Goal: Task Accomplishment & Management: Manage account settings

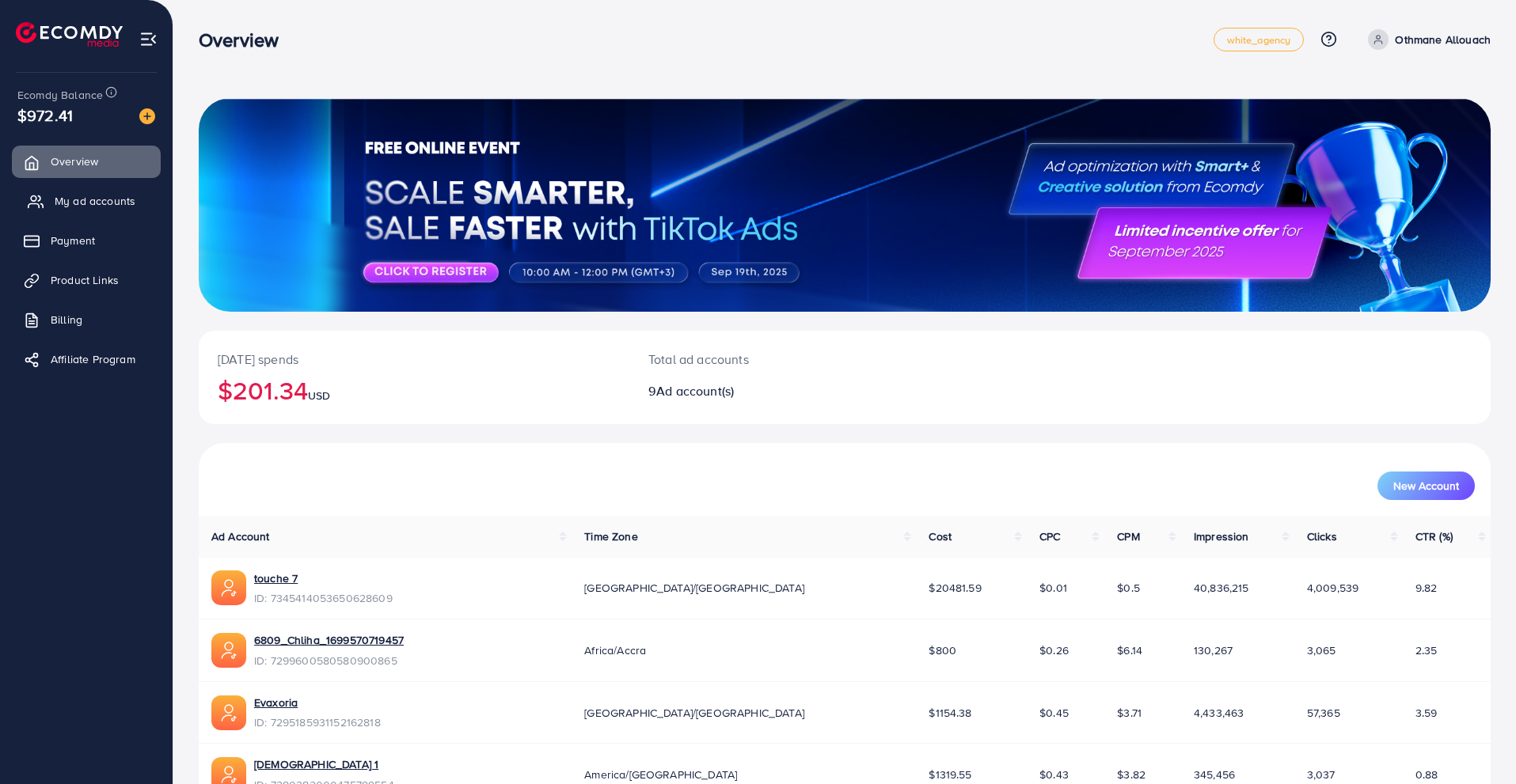
click at [141, 212] on link "My ad accounts" at bounding box center [87, 201] width 149 height 32
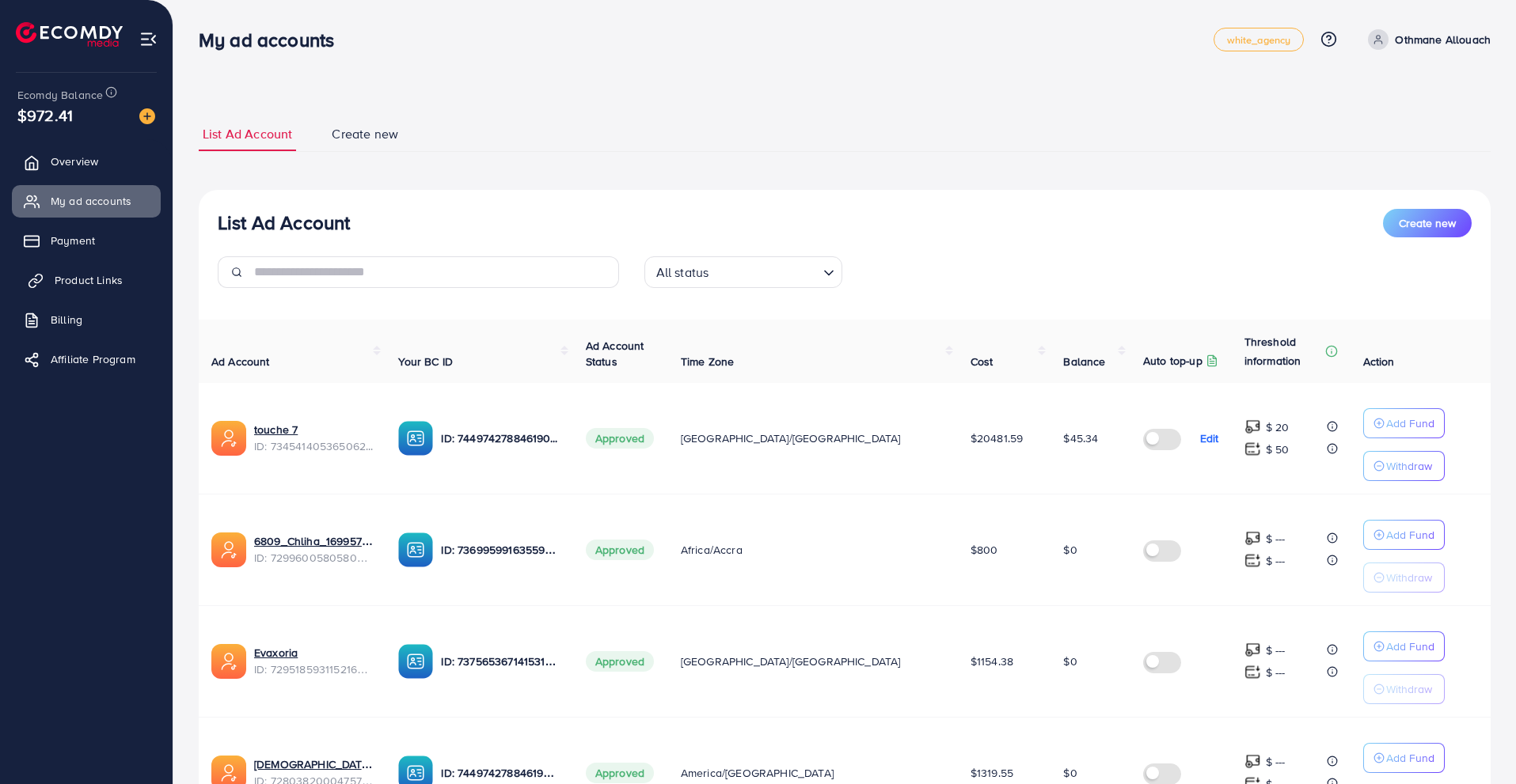
click at [128, 279] on link "Product Links" at bounding box center [87, 280] width 149 height 32
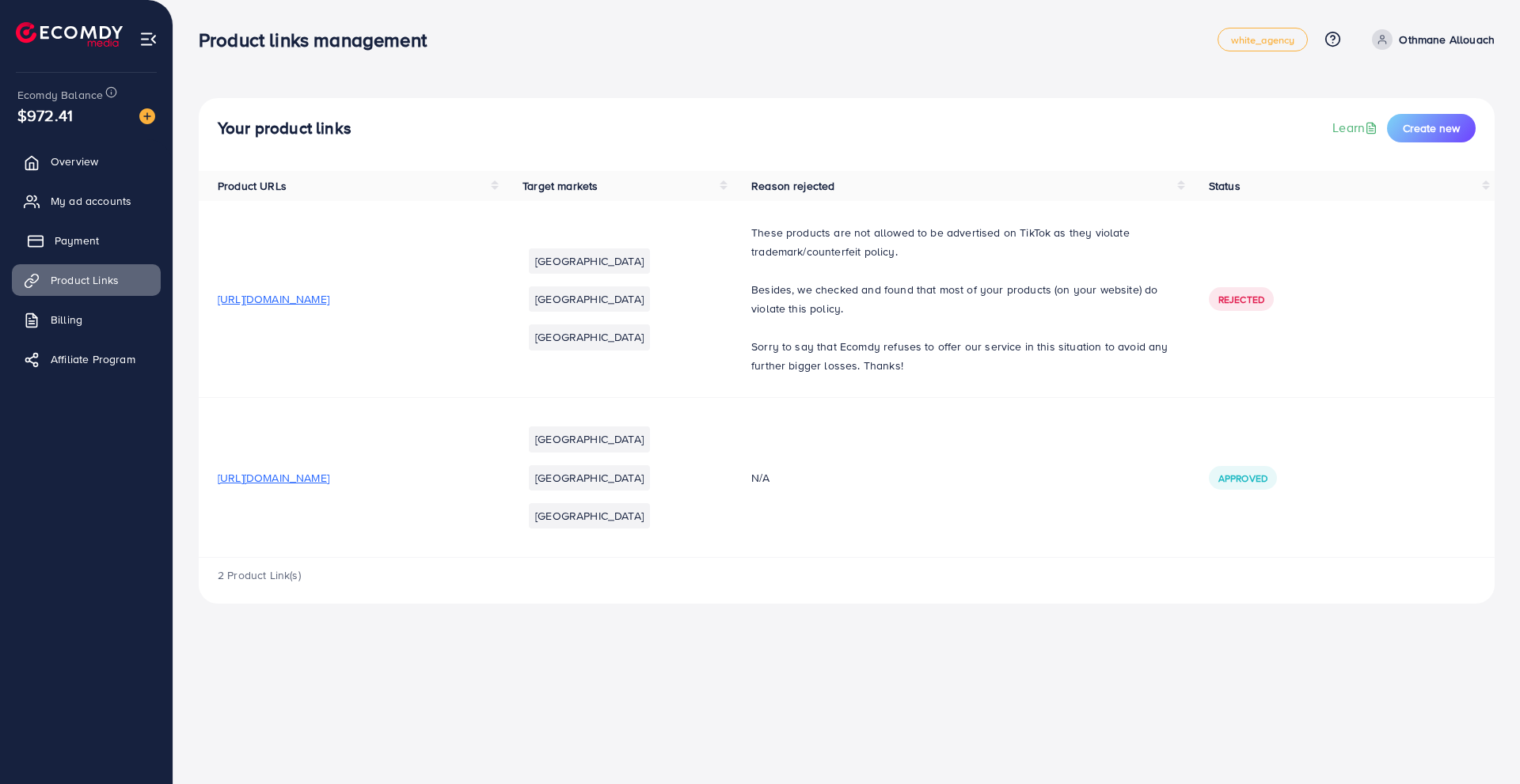
click at [103, 239] on link "Payment" at bounding box center [87, 241] width 149 height 32
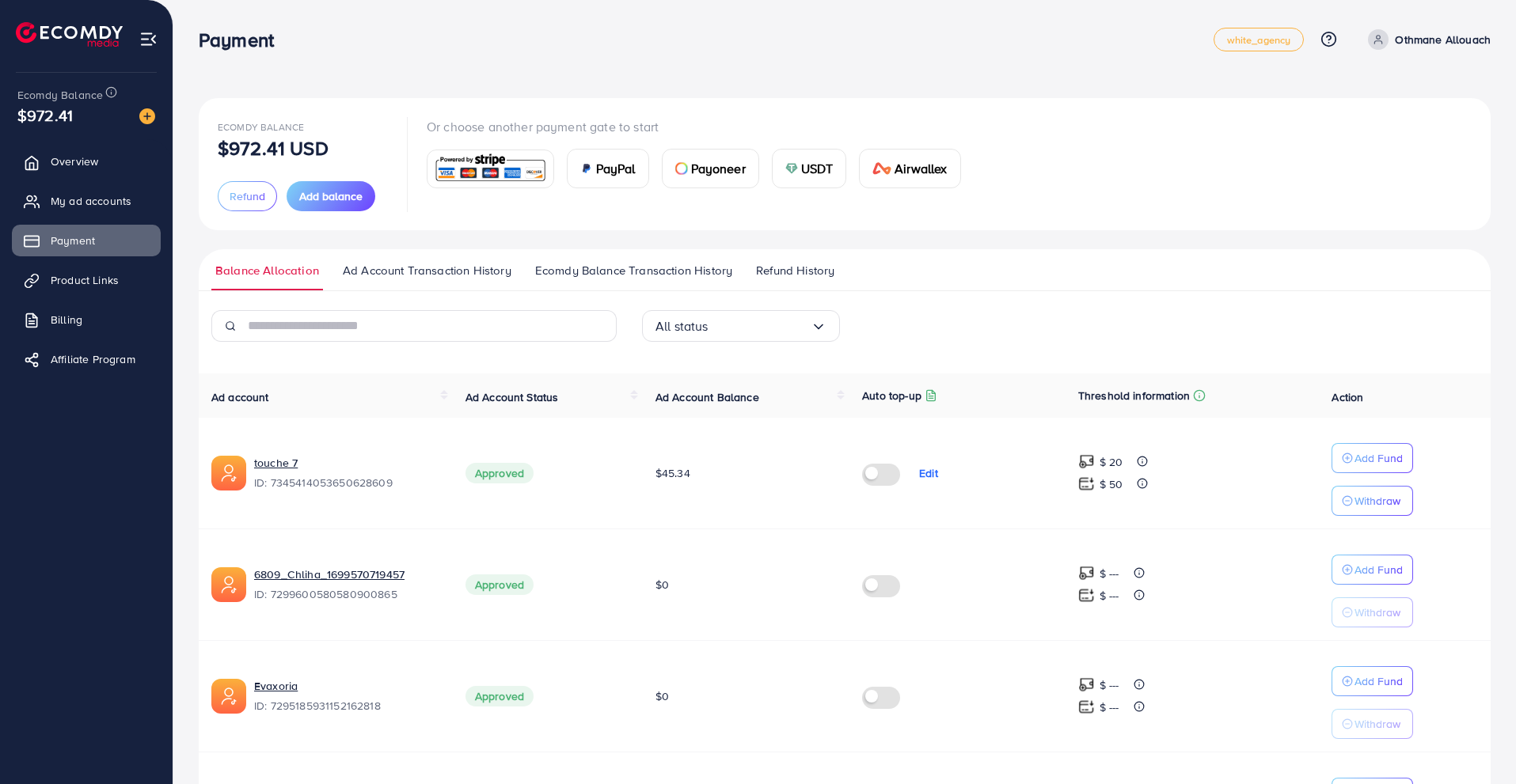
click at [537, 259] on ul "Balance Allocation Ad Account Transaction History Ecomdy Balance Transaction Hi…" at bounding box center [845, 270] width 1292 height 42
click at [548, 276] on span "Ecomdy Balance Transaction History" at bounding box center [634, 271] width 197 height 18
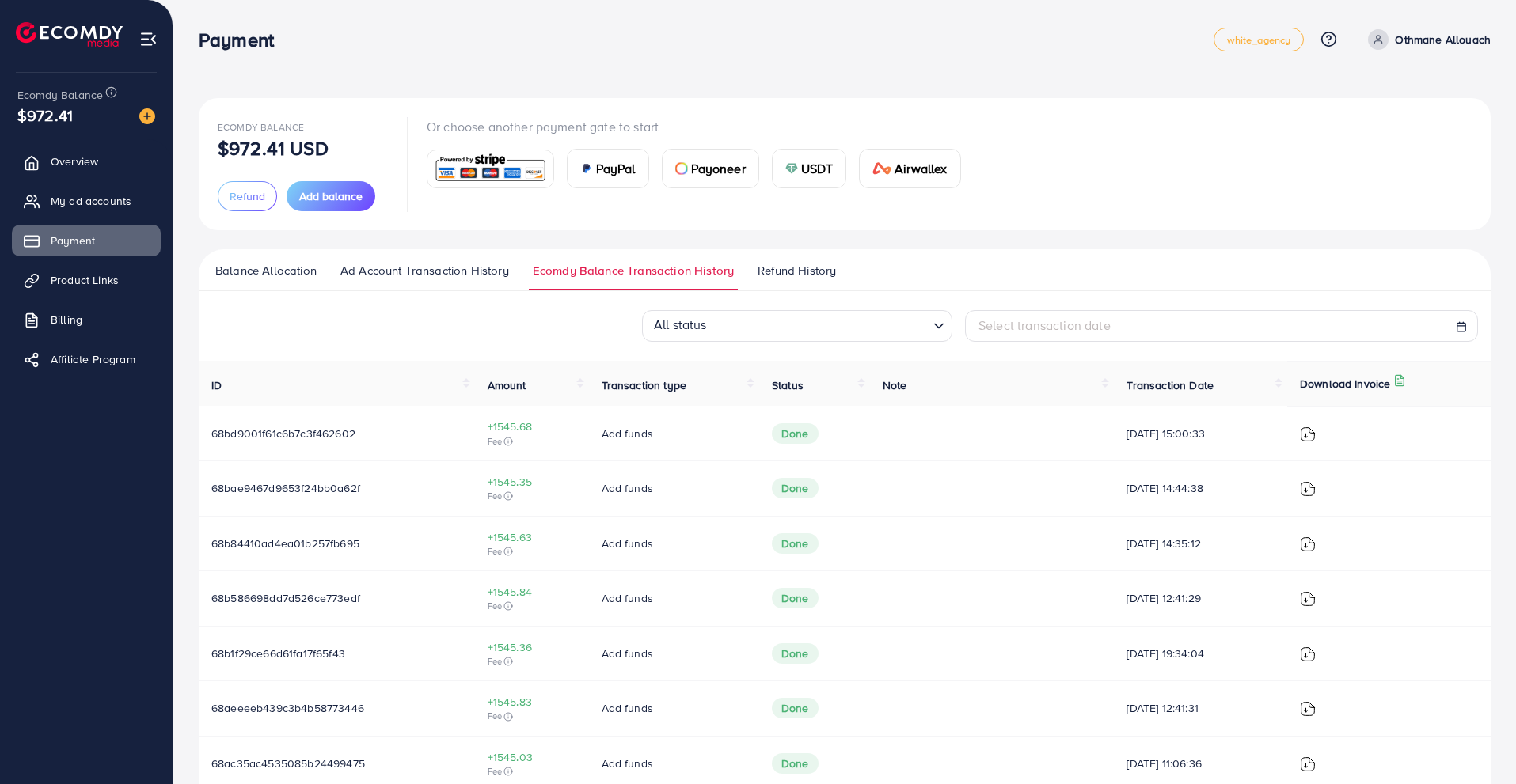
scroll to position [58, 0]
